Goal: Navigation & Orientation: Find specific page/section

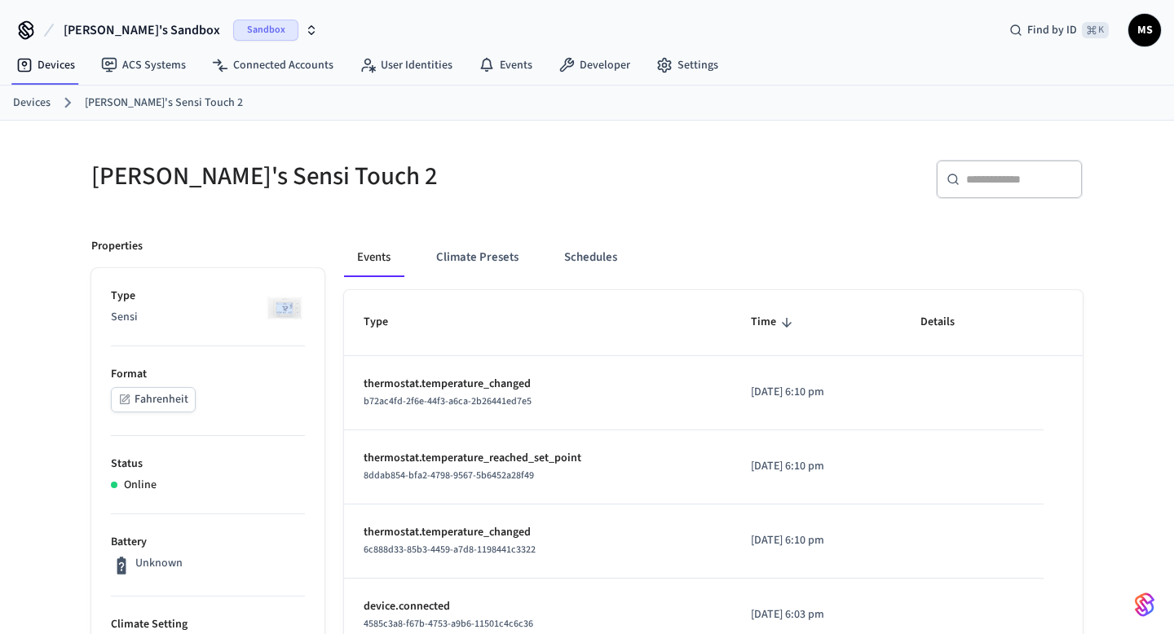
click at [489, 205] on div "[PERSON_NAME]'s Sensi Touch 2" at bounding box center [324, 176] width 505 height 72
click at [799, 242] on div "Events Climate Presets Schedules" at bounding box center [713, 257] width 739 height 39
click at [503, 259] on button "Climate Presets" at bounding box center [477, 257] width 108 height 39
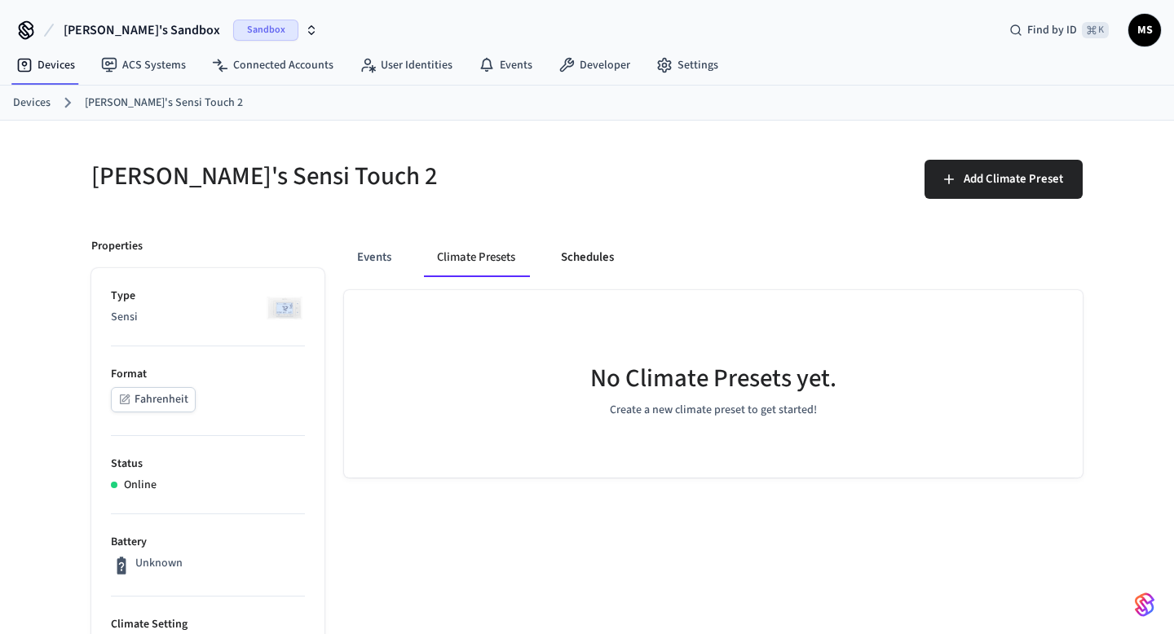
click at [578, 258] on button "Schedules" at bounding box center [587, 257] width 79 height 39
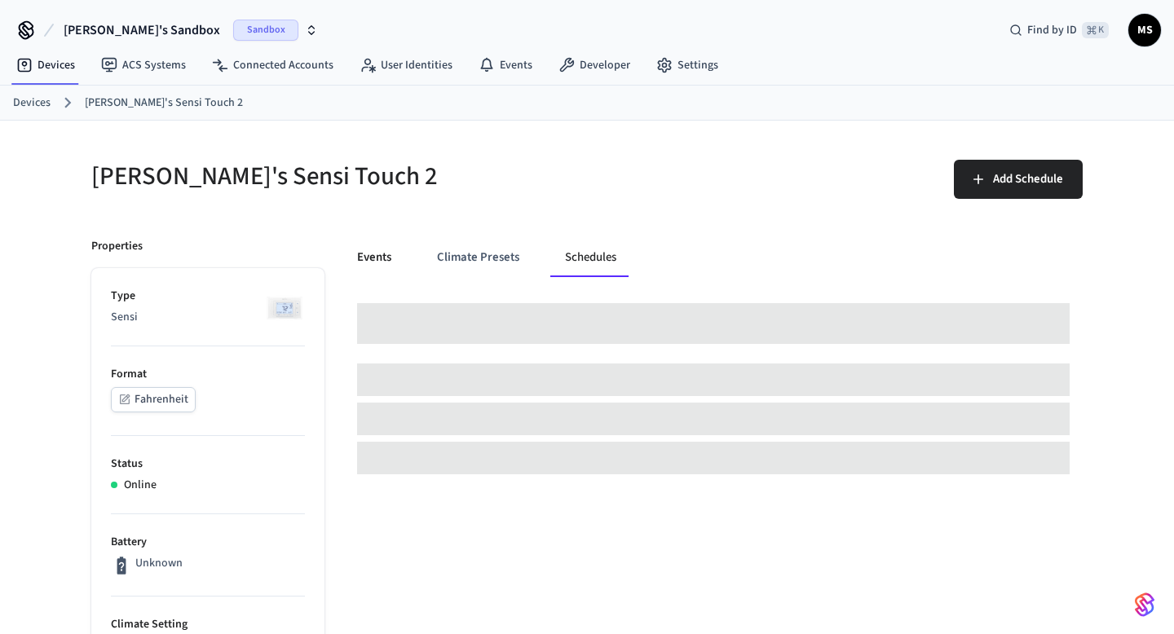
click at [396, 254] on button "Events" at bounding box center [374, 257] width 60 height 39
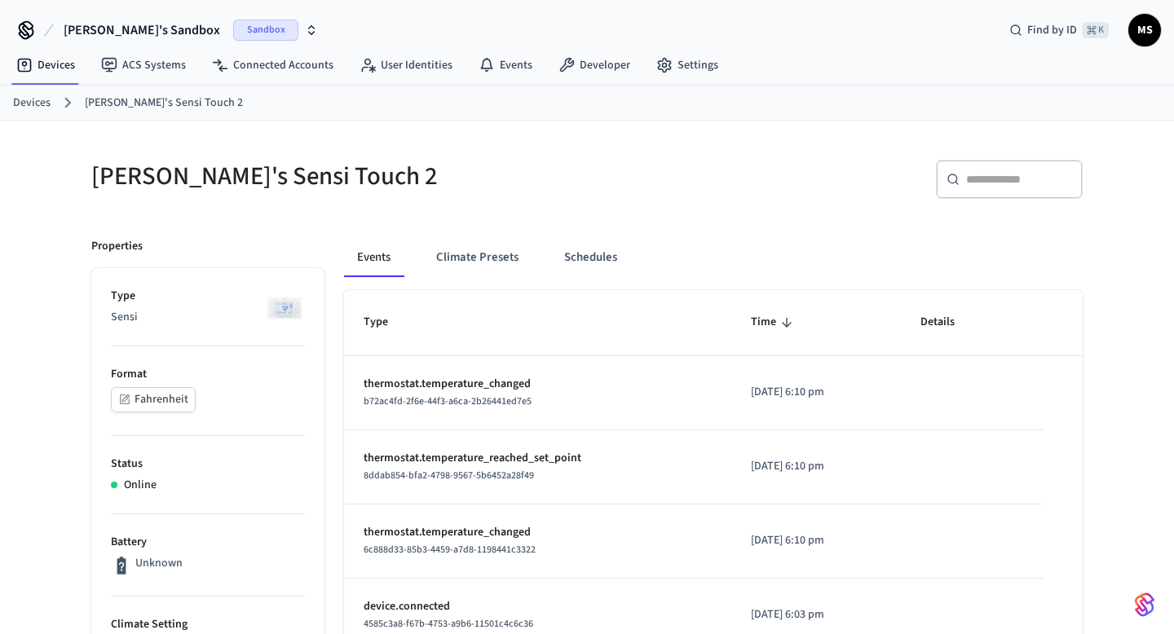
click at [481, 165] on h5 "[PERSON_NAME]'s Sensi Touch 2" at bounding box center [334, 176] width 486 height 33
click at [161, 61] on link "ACS Systems" at bounding box center [143, 65] width 111 height 29
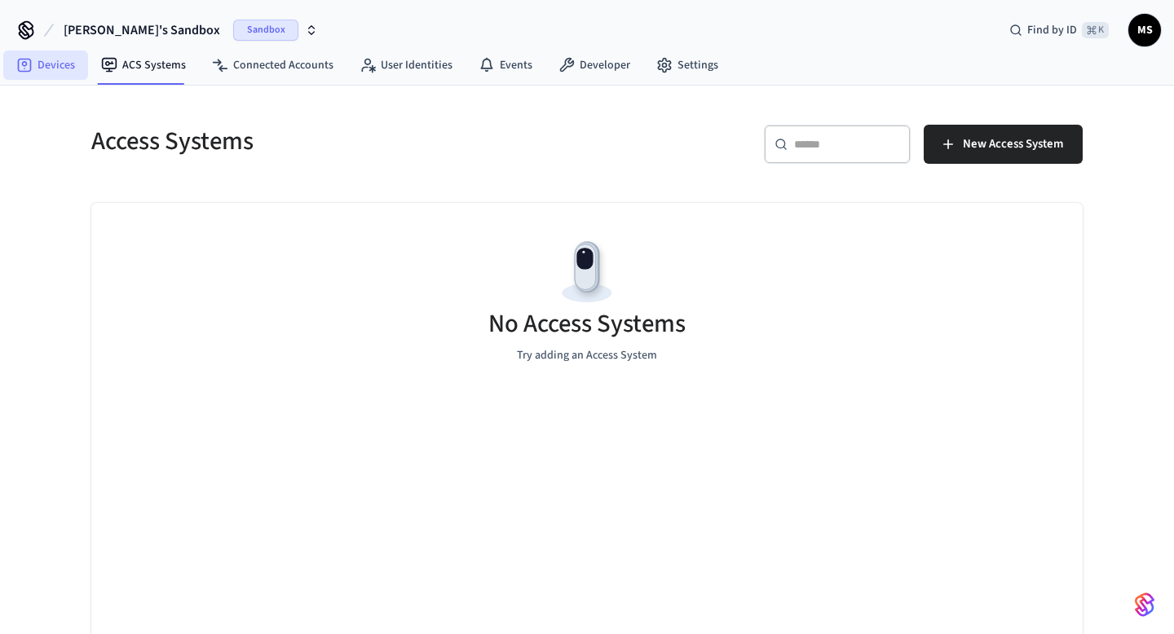
click at [44, 61] on link "Devices" at bounding box center [45, 65] width 85 height 29
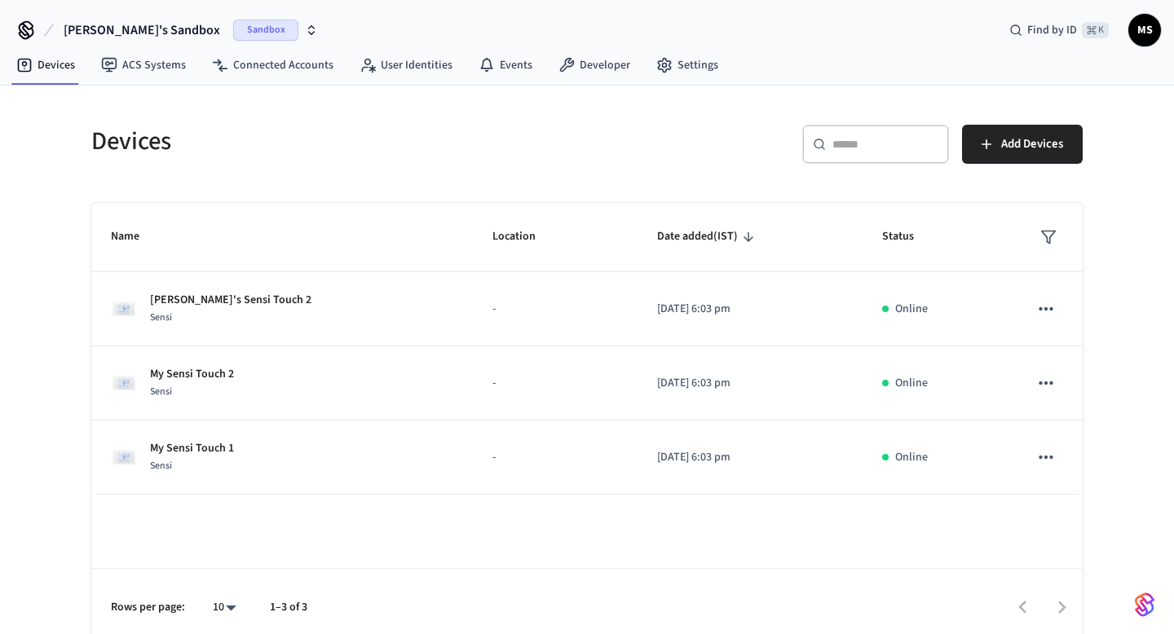
click at [803, 27] on div "Mukilan's Sandbox Sandbox Find by ID ⌘ K MS" at bounding box center [587, 23] width 1174 height 47
